Goal: Transaction & Acquisition: Purchase product/service

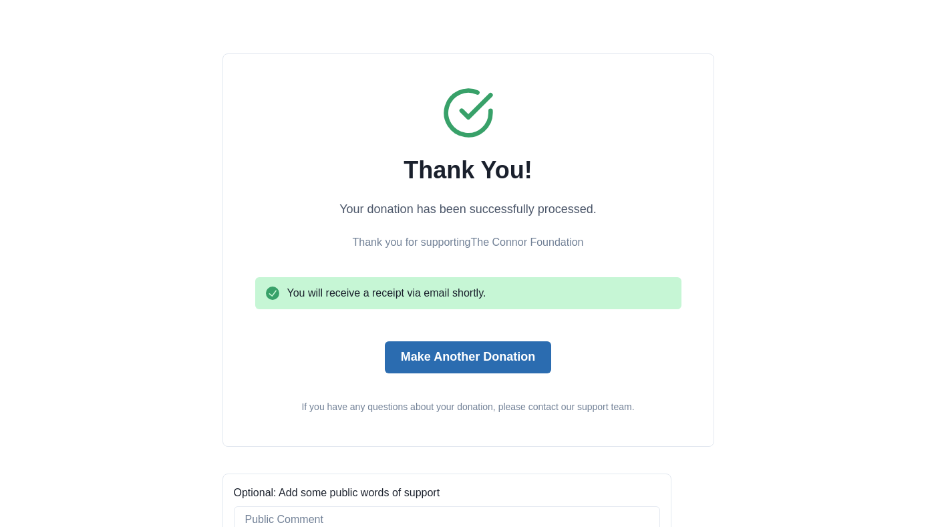
click at [494, 358] on button "Make Another Donation" at bounding box center [468, 357] width 166 height 32
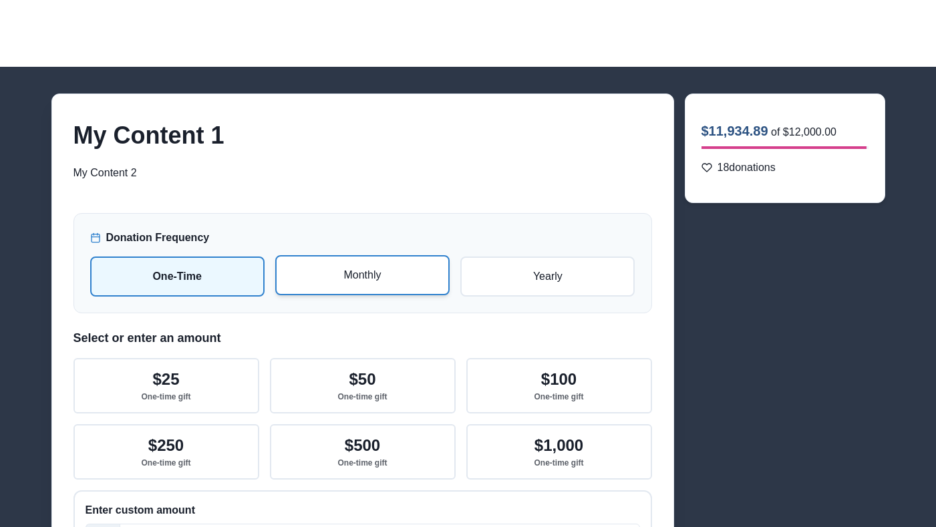
click at [343, 276] on p "Monthly" at bounding box center [362, 275] width 150 height 16
click at [0, 0] on input "radio" at bounding box center [0, 0] width 0 height 0
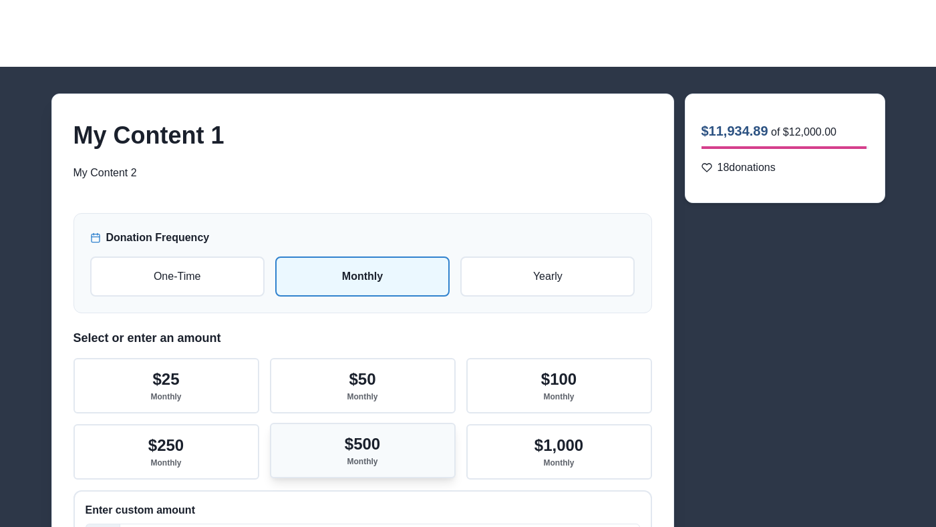
click at [343, 435] on button "$500 Monthly" at bounding box center [363, 450] width 186 height 55
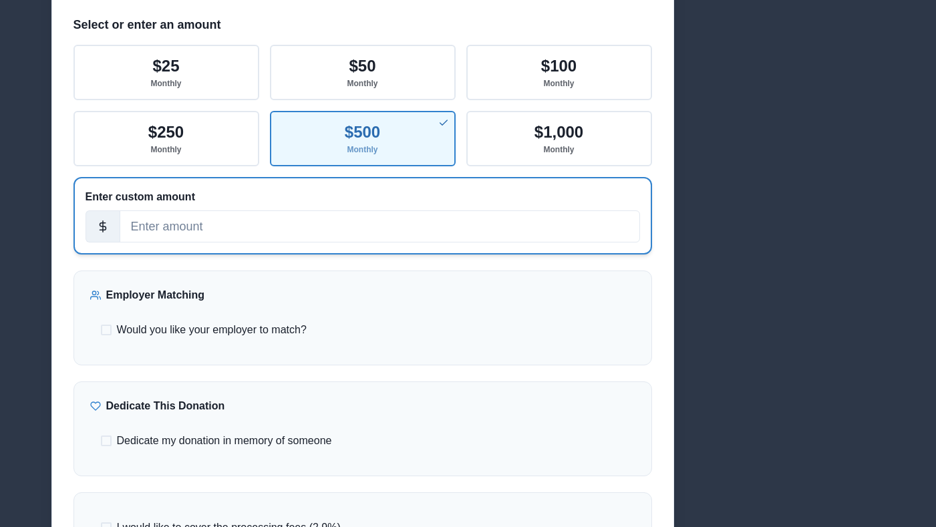
scroll to position [317, 0]
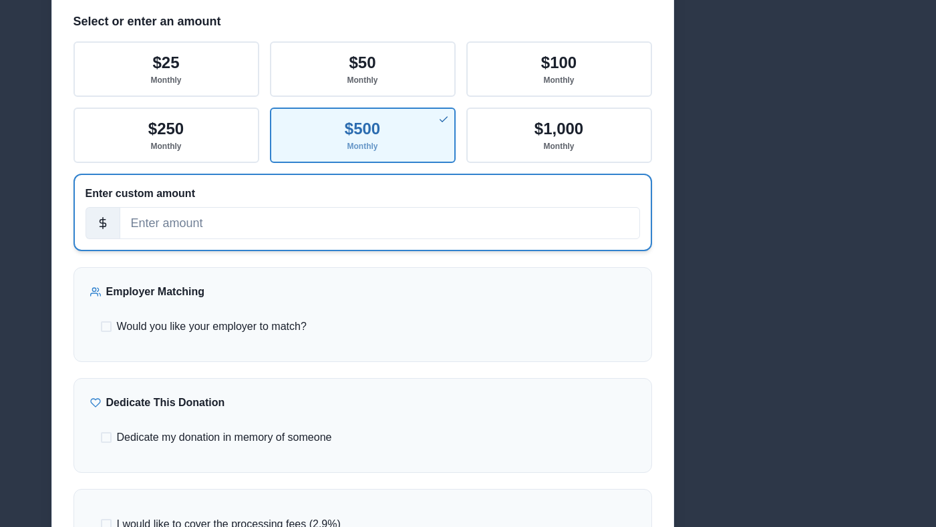
click at [291, 247] on div "Enter custom amount" at bounding box center [362, 212] width 579 height 77
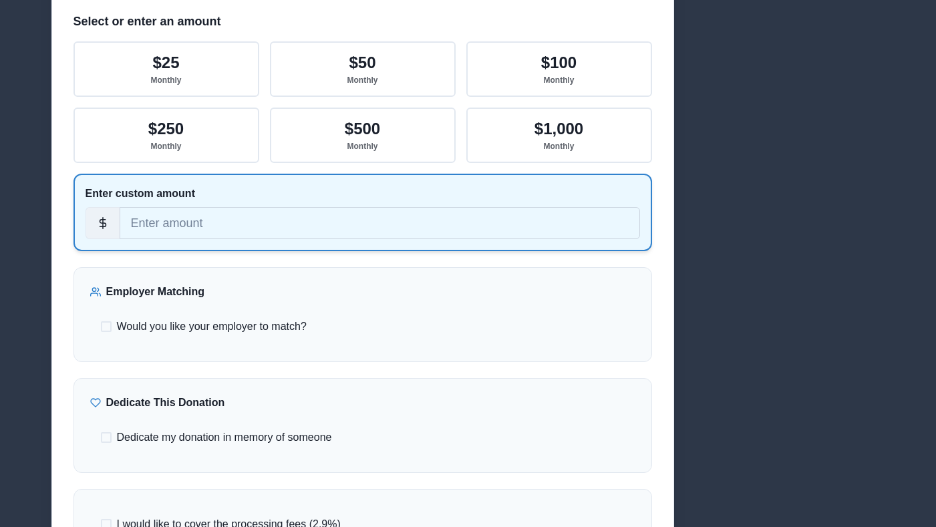
click at [297, 226] on input "number" at bounding box center [380, 223] width 520 height 32
type input "701"
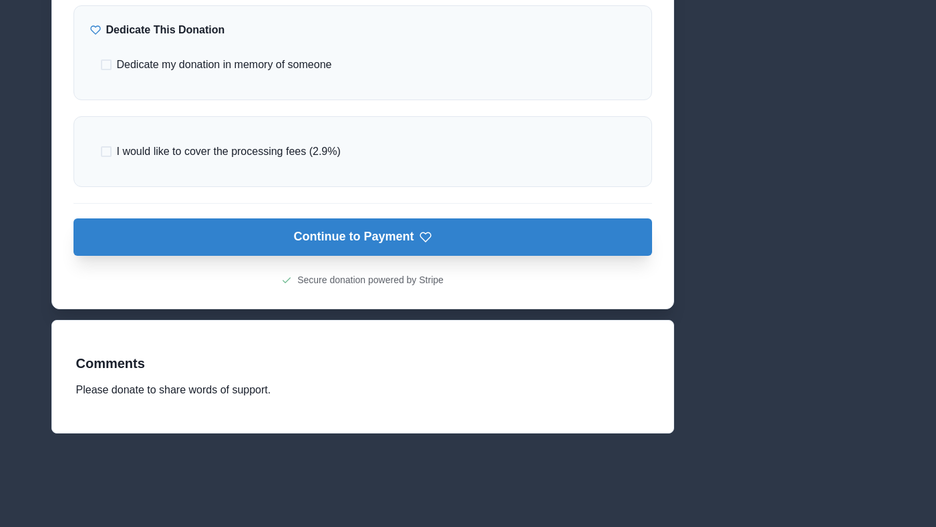
click at [297, 226] on button "Continue to Payment" at bounding box center [362, 236] width 579 height 37
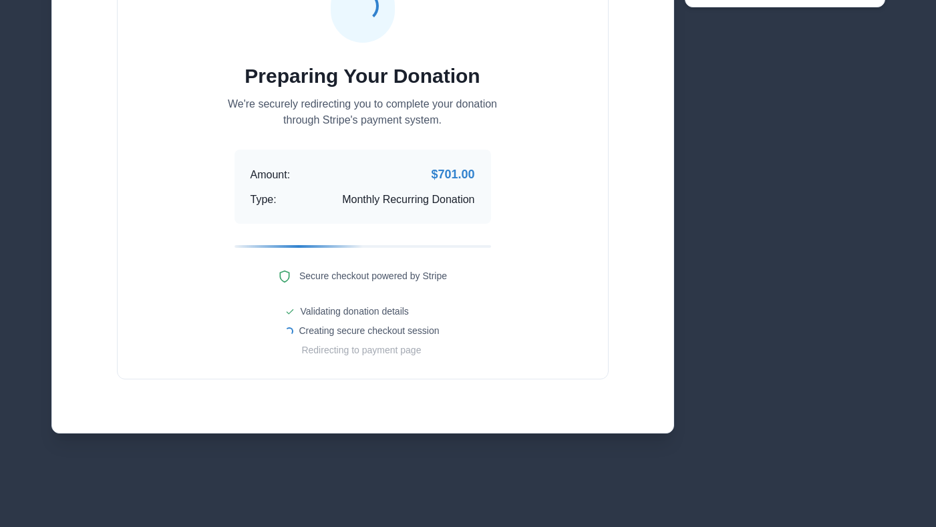
scroll to position [195, 0]
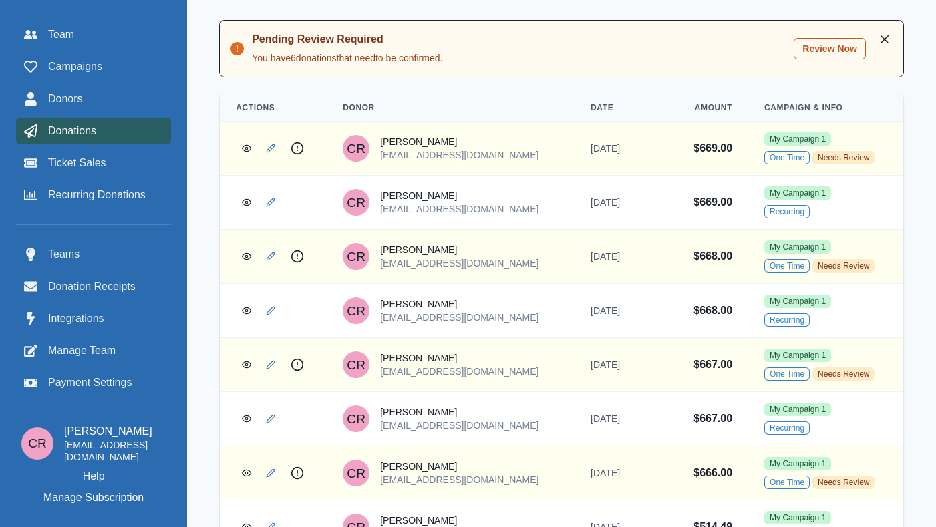
scroll to position [387, 0]
